Goal: Find specific page/section: Find specific page/section

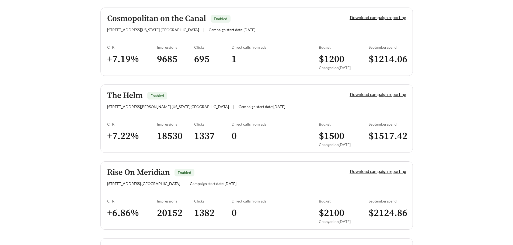
scroll to position [1383, 0]
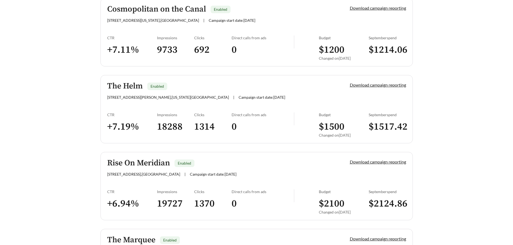
scroll to position [1383, 0]
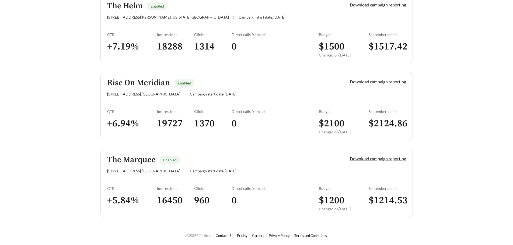
drag, startPoint x: 56, startPoint y: 206, endPoint x: 57, endPoint y: 180, distance: 26.4
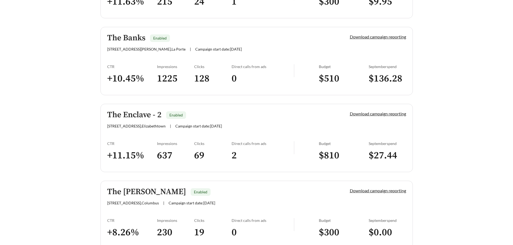
scroll to position [350, 0]
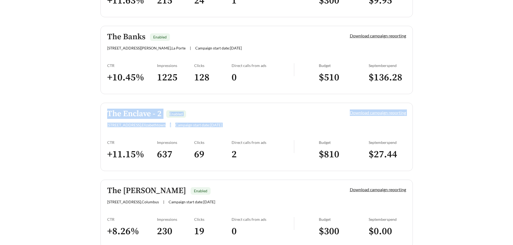
drag, startPoint x: 77, startPoint y: 111, endPoint x: 88, endPoint y: 131, distance: 22.8
